Goal: Use online tool/utility: Utilize a website feature to perform a specific function

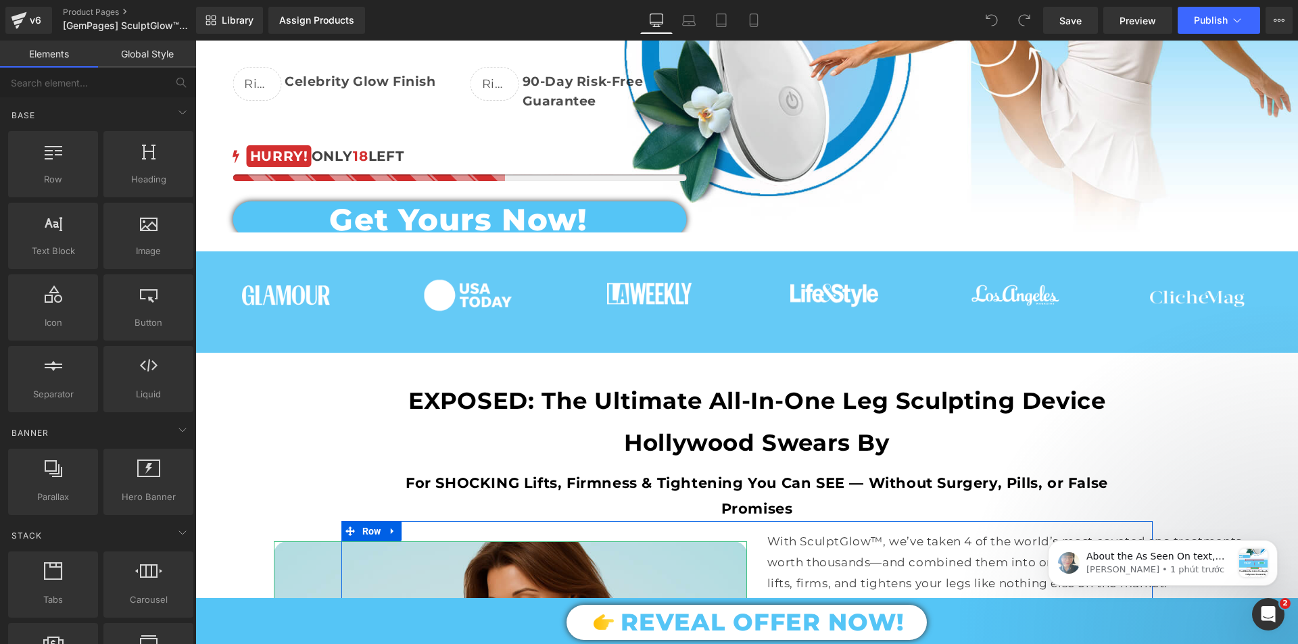
scroll to position [203, 0]
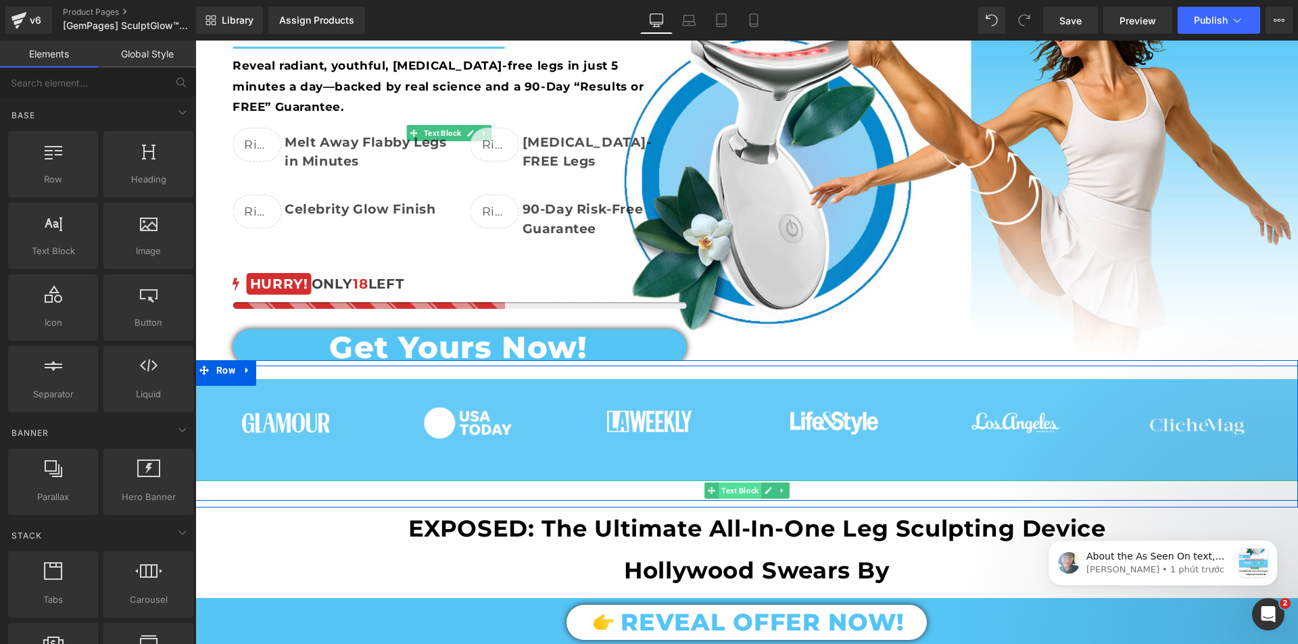
click at [733, 488] on span "Text Block" at bounding box center [739, 491] width 43 height 16
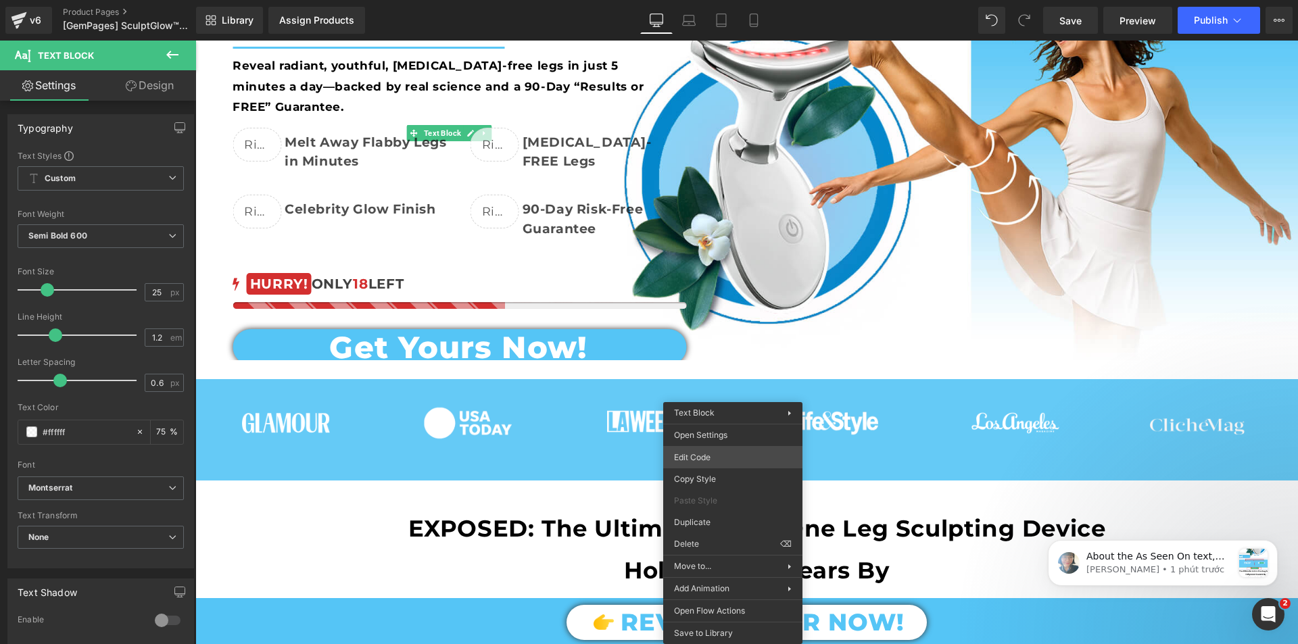
click at [703, 0] on div "Text Block You are previewing how the will restyle your page. You can not edit …" at bounding box center [649, 0] width 1298 height 0
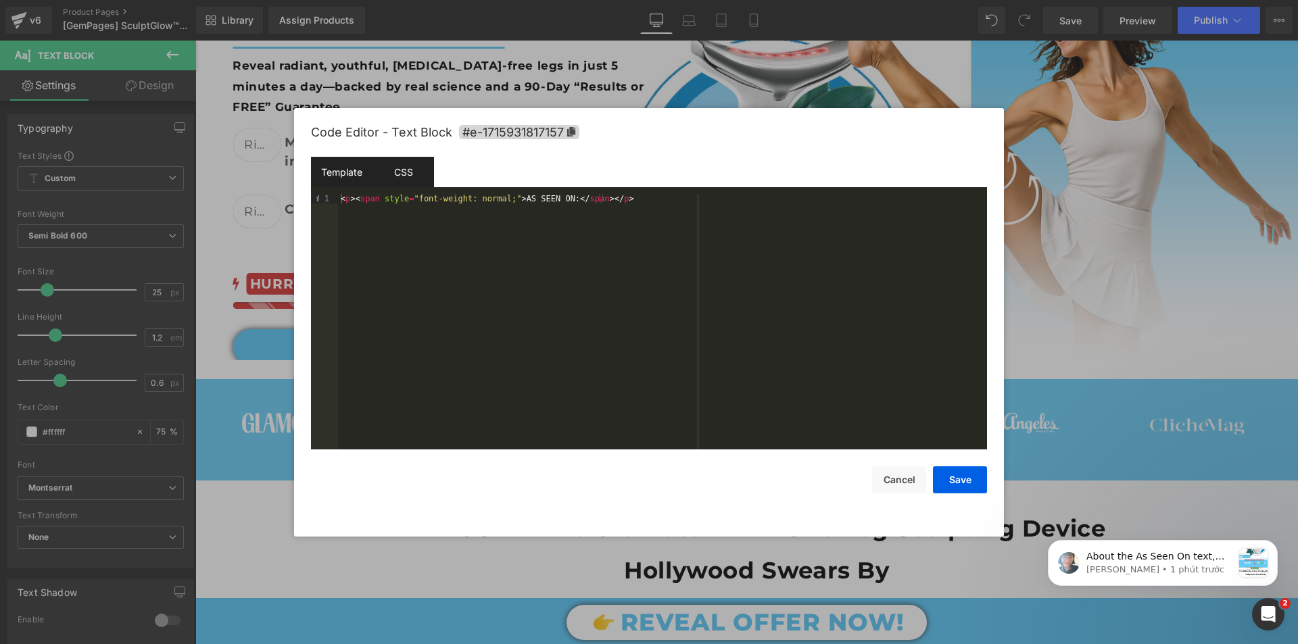
click at [403, 170] on div "CSS" at bounding box center [402, 172] width 61 height 30
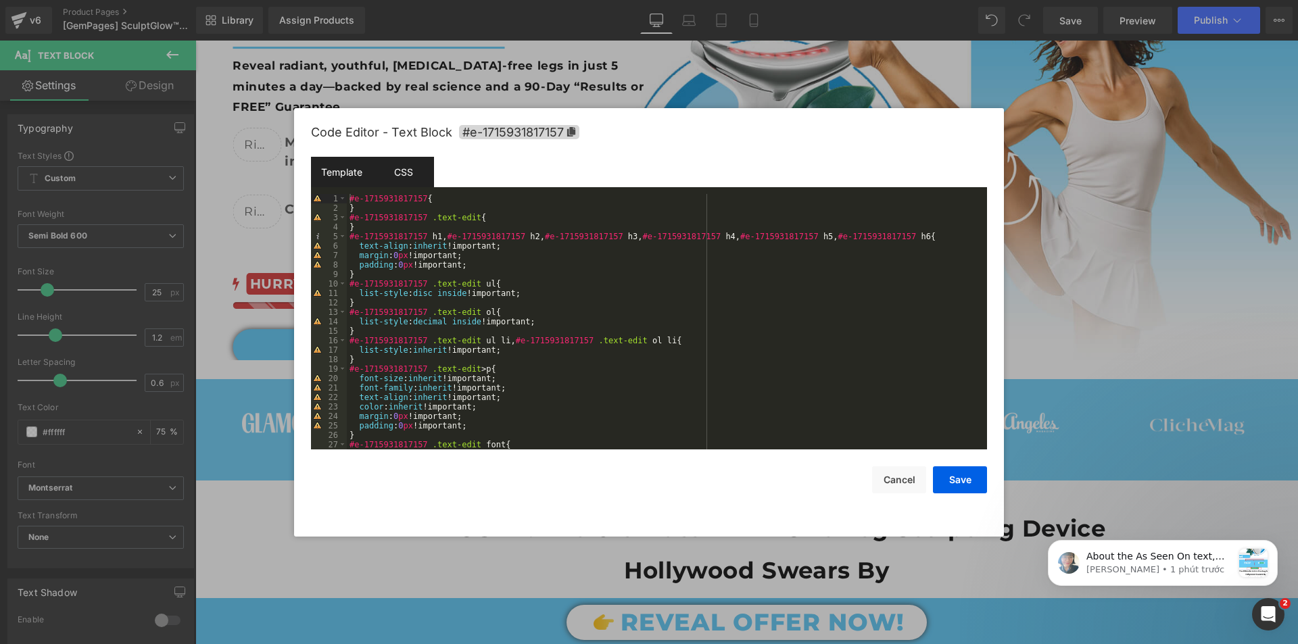
click at [330, 166] on div "Template" at bounding box center [341, 172] width 61 height 30
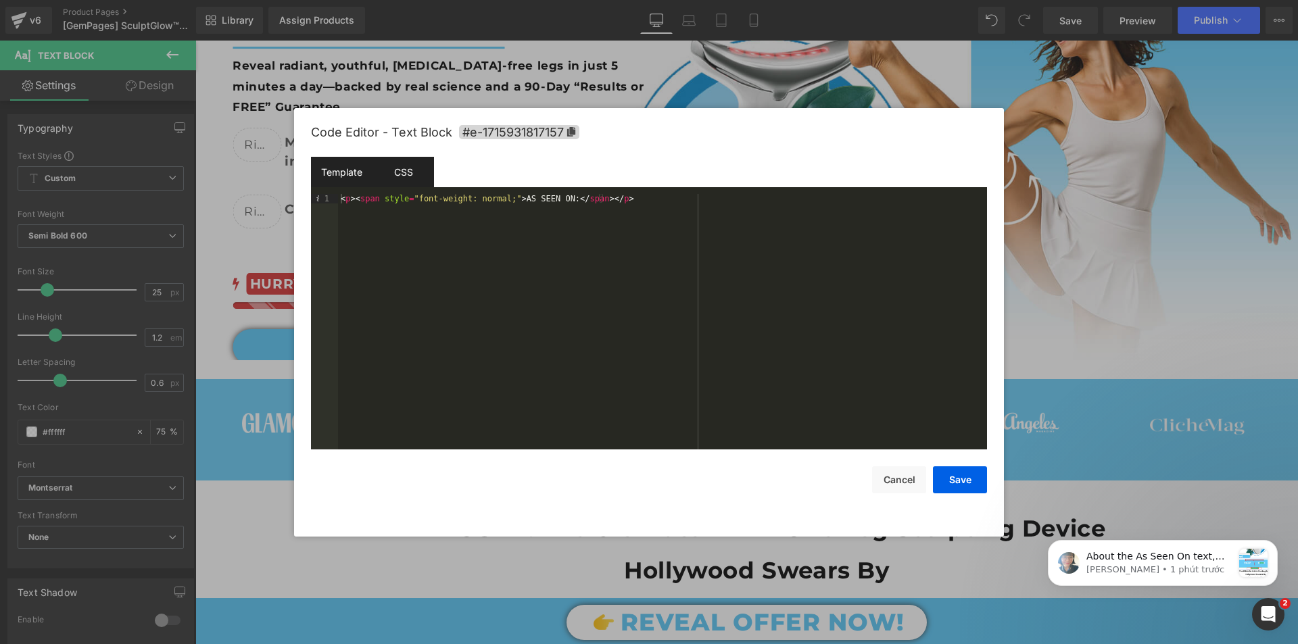
click at [394, 166] on div "CSS" at bounding box center [402, 172] width 61 height 30
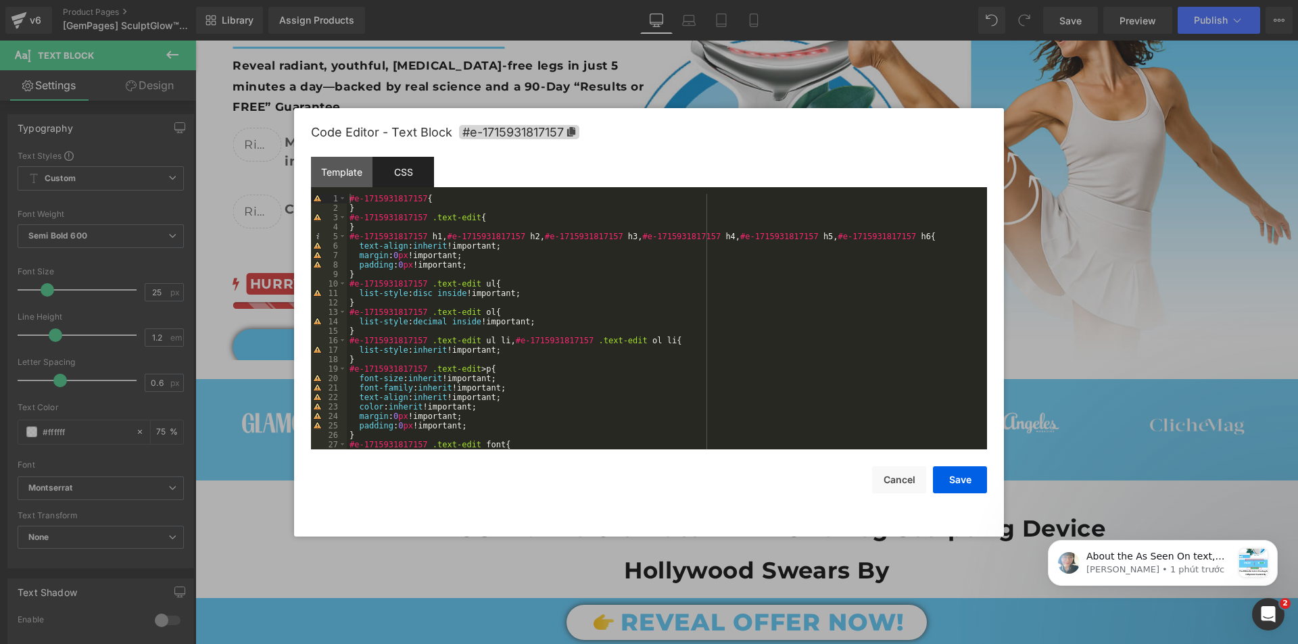
click at [571, 139] on div "Code Editor - Text Block #e-1715931817157" at bounding box center [649, 132] width 676 height 49
click at [570, 133] on icon at bounding box center [571, 131] width 8 height 9
click at [228, 146] on div at bounding box center [649, 322] width 1298 height 644
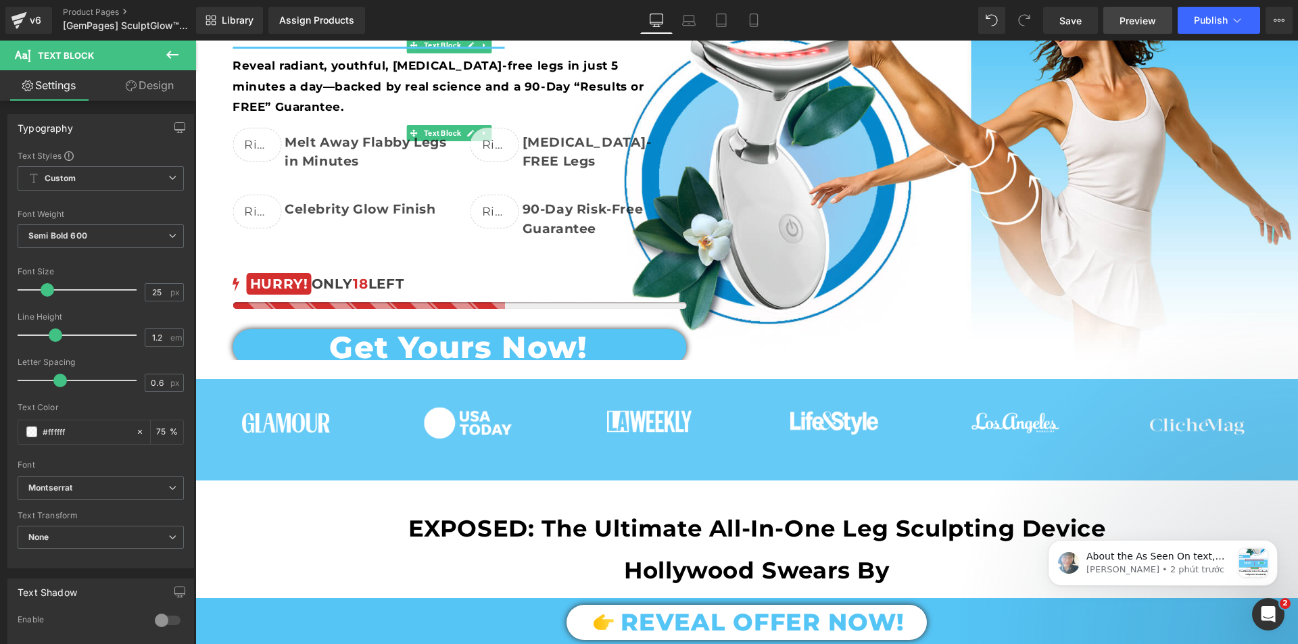
click at [1124, 23] on span "Preview" at bounding box center [1137, 21] width 36 height 14
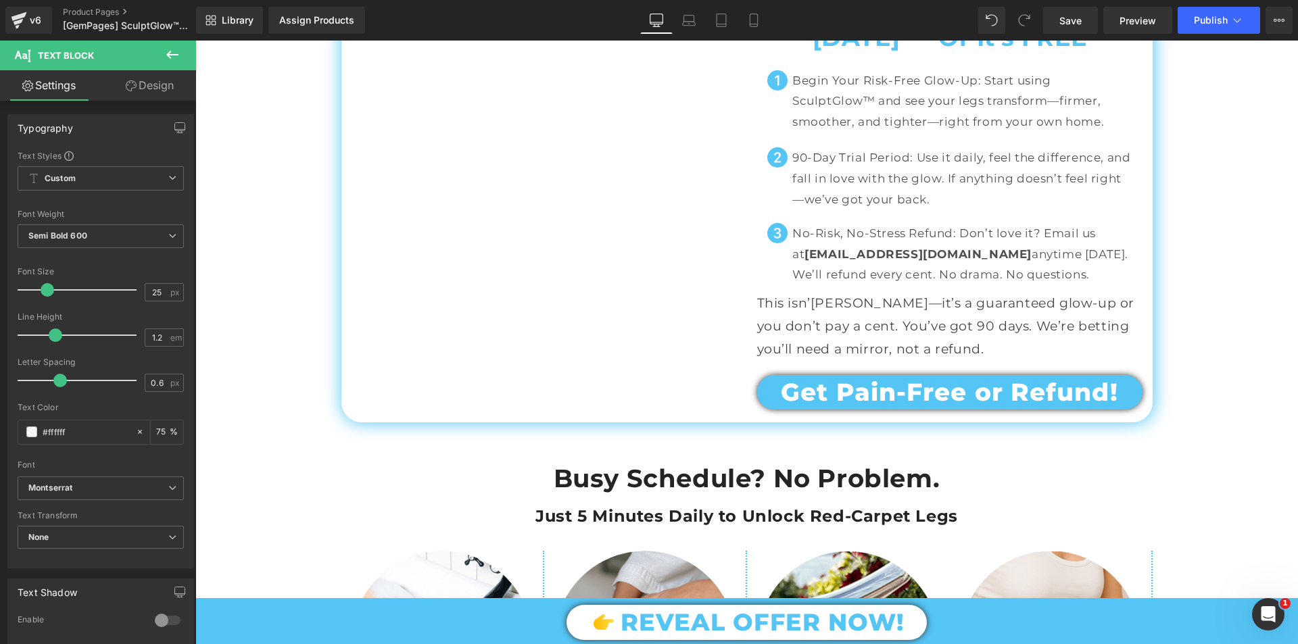
scroll to position [6961, 0]
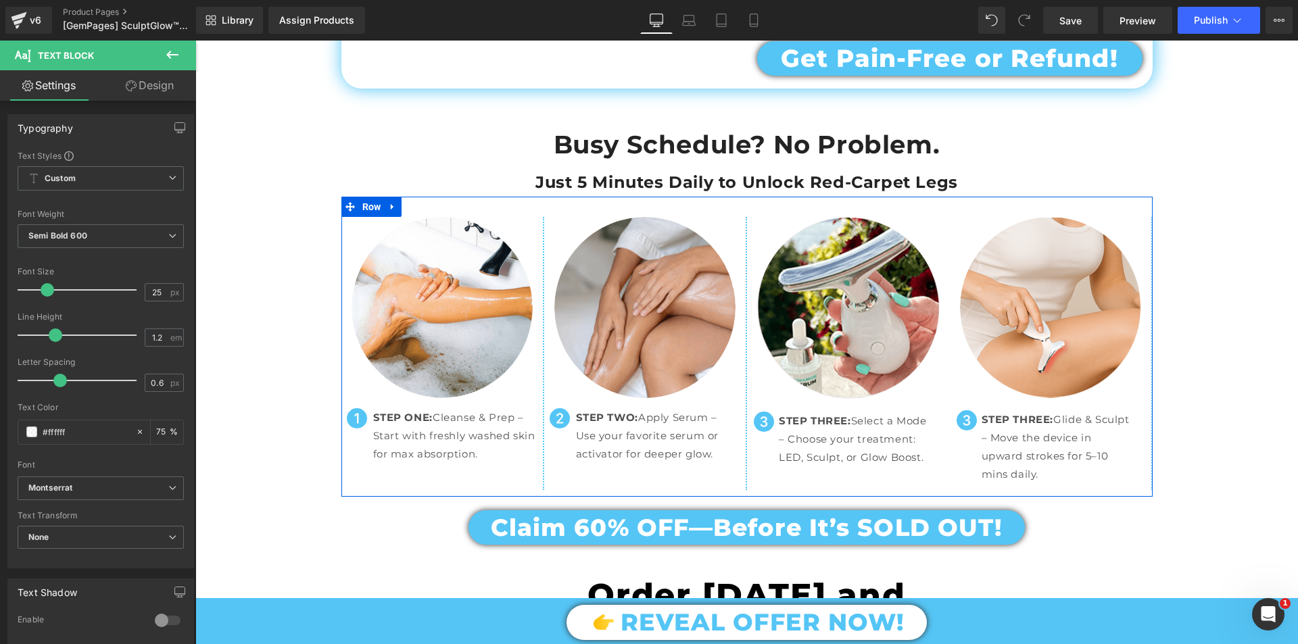
click at [747, 439] on div "Image Icon STEP THREE: Select a Mode – Choose your treatment: LED, Sculpt, or G…" at bounding box center [848, 353] width 203 height 273
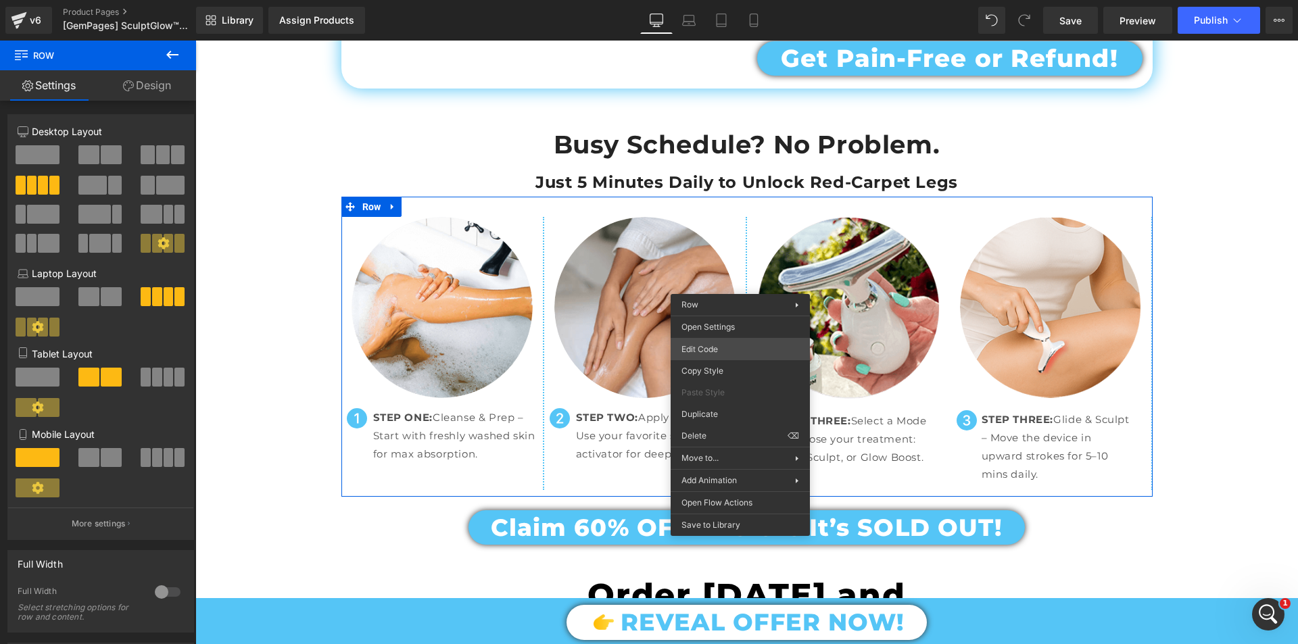
click at [723, 0] on div "Text Block You are previewing how the will restyle your page. You can not edit …" at bounding box center [649, 0] width 1298 height 0
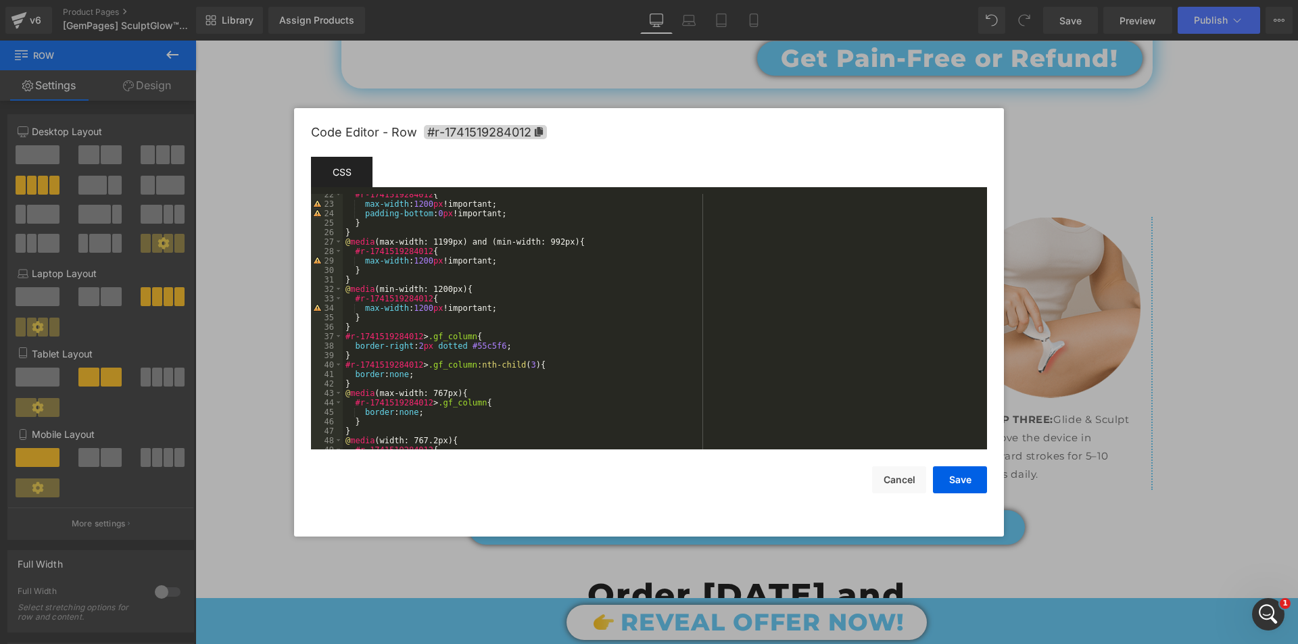
scroll to position [265, 0]
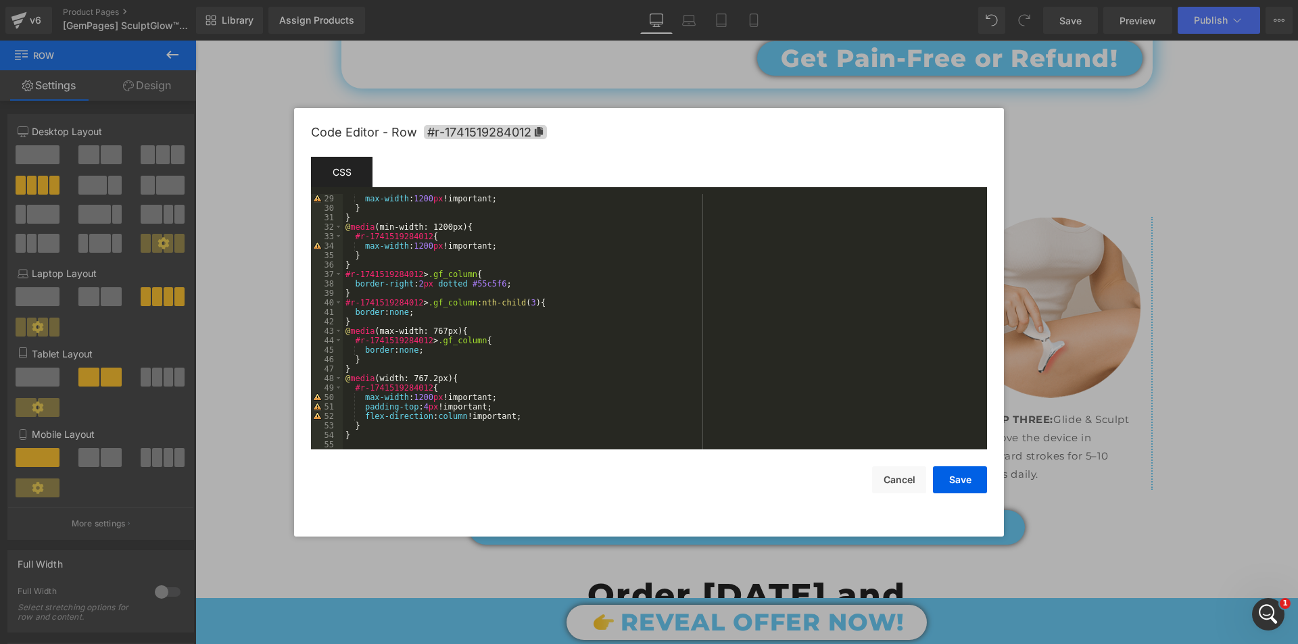
click at [526, 298] on div "max-width : 1200 px !important; } } @ media (min-width: 1200px) { #r-1741519284…" at bounding box center [662, 331] width 639 height 274
click at [627, 351] on div "max-width : 1200 px !important; } } @ media (min-width: 1200px) { #r-1741519284…" at bounding box center [662, 331] width 639 height 274
click at [604, 357] on div "max-width : 1200 px !important; } } @ media (min-width: 1200px) { #r-1741519284…" at bounding box center [662, 331] width 639 height 274
click at [597, 357] on div "max-width : 1200 px !important; } } @ media (min-width: 1200px) { #r-1741519284…" at bounding box center [662, 331] width 639 height 274
click at [528, 304] on div "max-width : 1200 px !important; } } @ media (min-width: 1200px) { #r-1741519284…" at bounding box center [662, 331] width 639 height 274
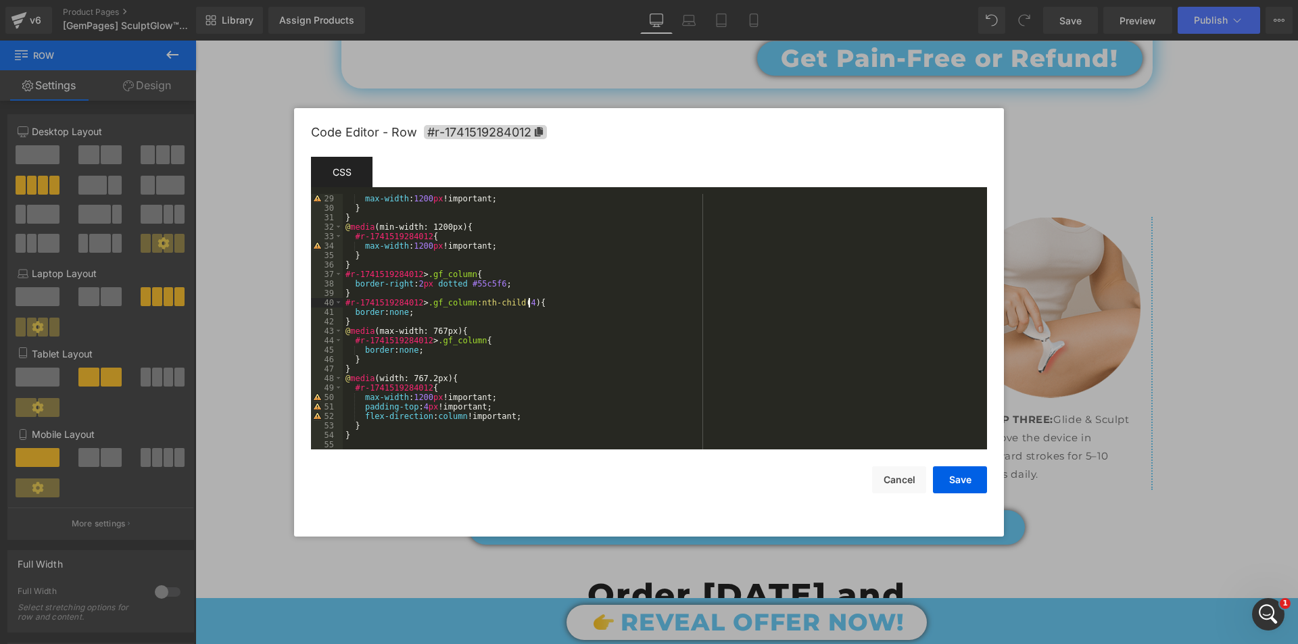
click at [566, 332] on div "max-width : 1200 px !important; } } @ media (min-width: 1200px) { #r-1741519284…" at bounding box center [662, 331] width 639 height 274
click at [576, 357] on div "max-width : 1200 px !important; } } @ media (min-width: 1200px) { #r-1741519284…" at bounding box center [662, 331] width 639 height 274
click at [963, 483] on button "Save" at bounding box center [960, 479] width 54 height 27
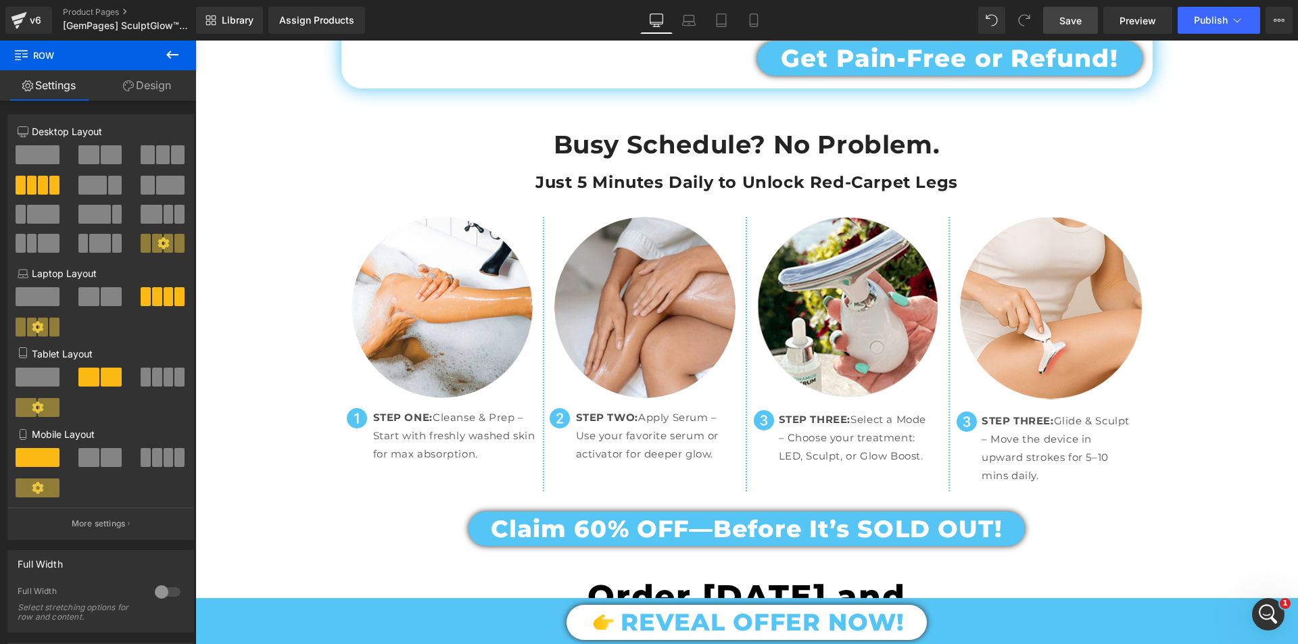
click at [1086, 18] on link "Save" at bounding box center [1070, 20] width 55 height 27
